Goal: Navigation & Orientation: Find specific page/section

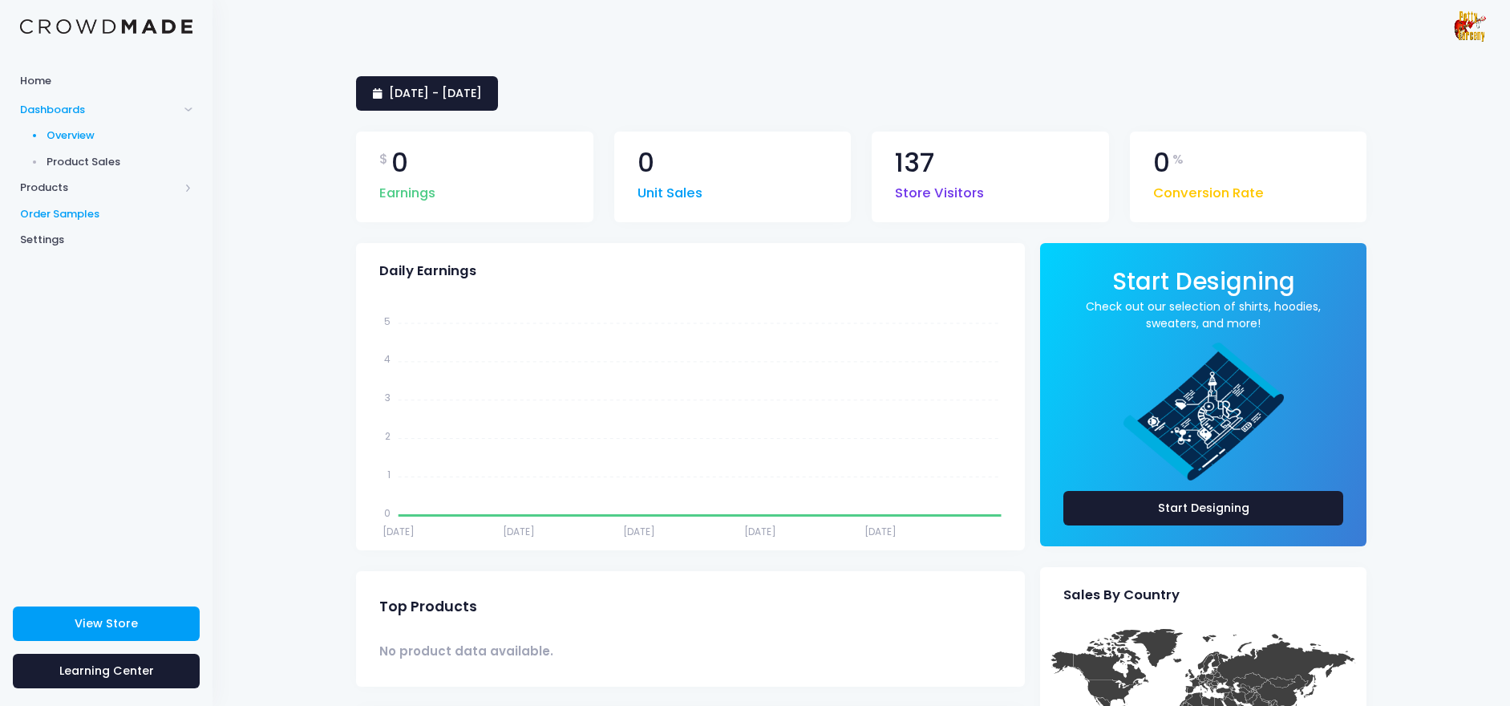
click at [80, 218] on span "Order Samples" at bounding box center [106, 214] width 172 height 16
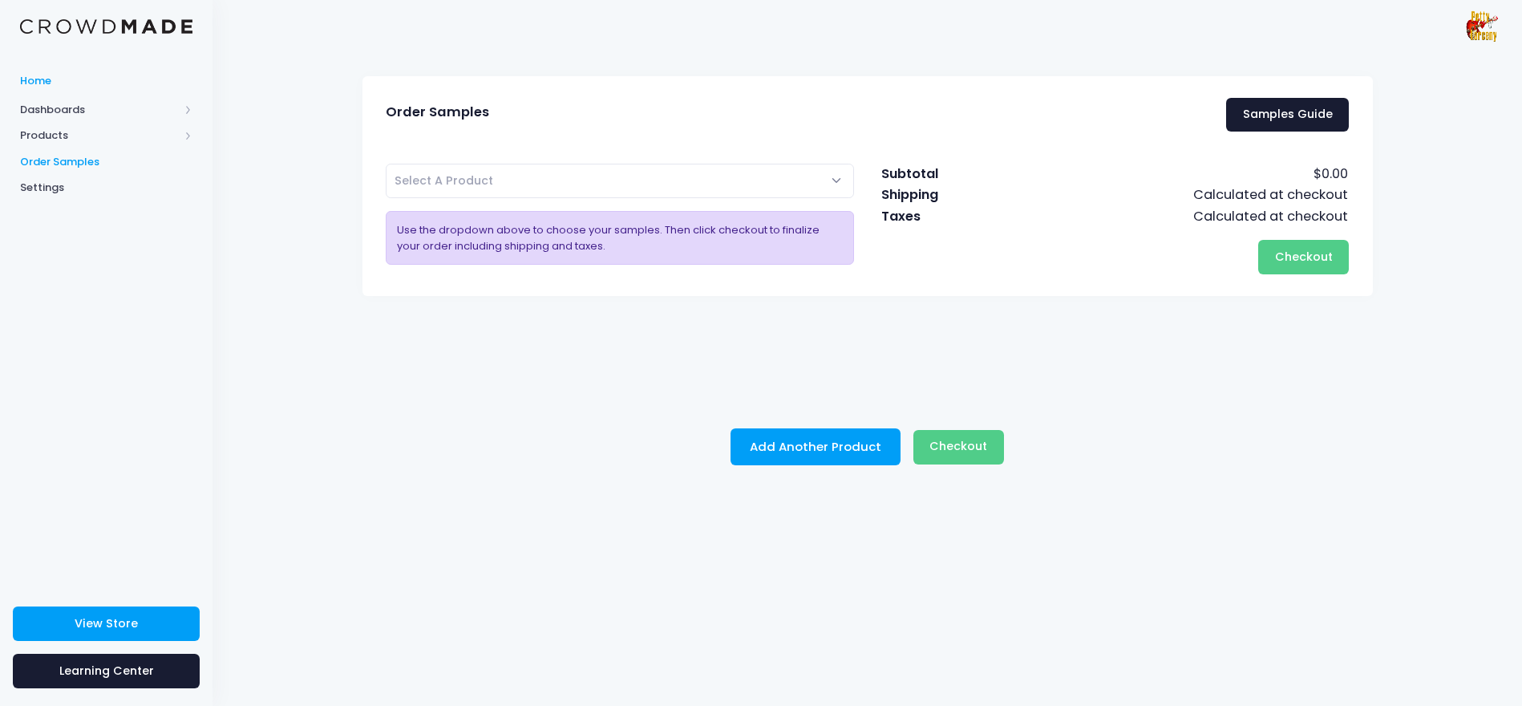
click at [42, 80] on span "Home" at bounding box center [106, 81] width 172 height 16
